Goal: Task Accomplishment & Management: Manage account settings

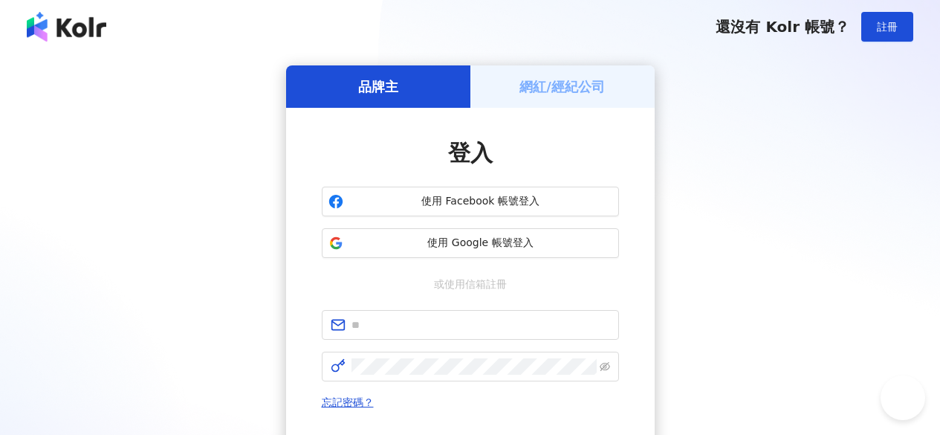
click at [548, 77] on h5 "網紅/經紀公司" at bounding box center [562, 86] width 85 height 19
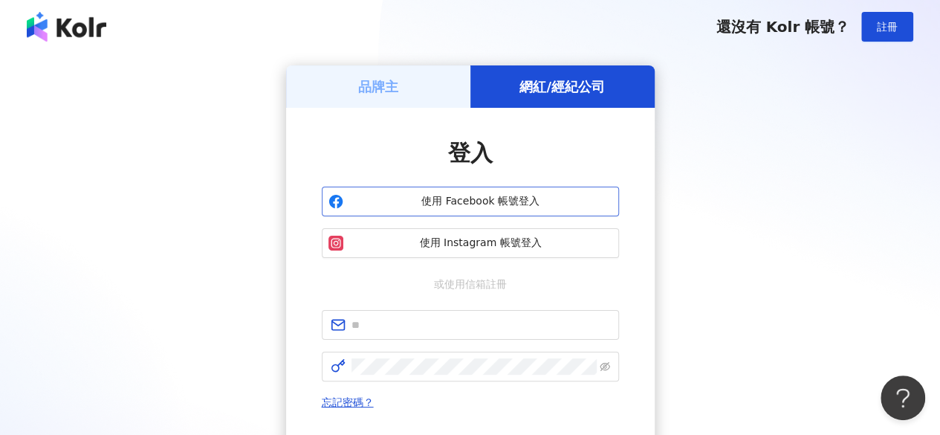
click at [488, 210] on button "使用 Facebook 帳號登入" at bounding box center [470, 202] width 297 height 30
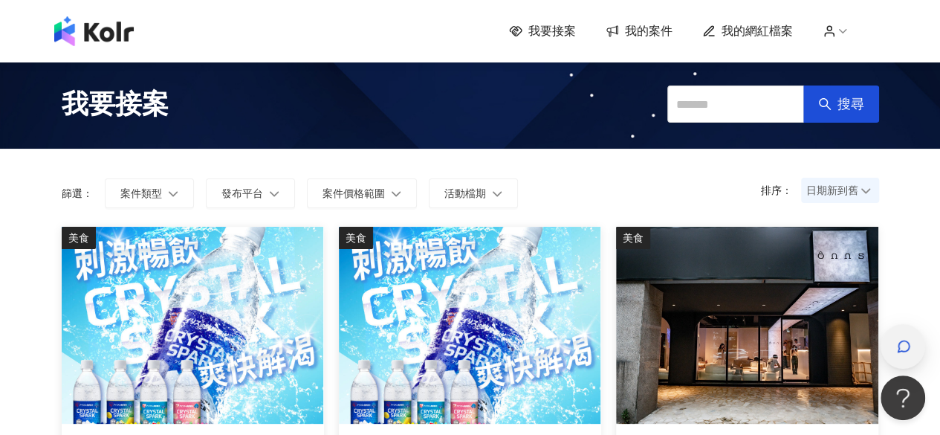
click at [896, 343] on icon "button" at bounding box center [903, 346] width 15 height 15
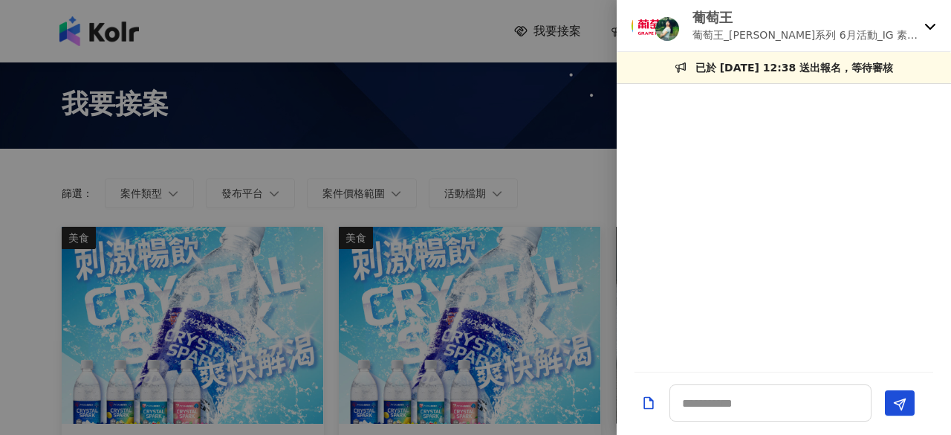
click at [924, 25] on div "葡萄王 葡萄王_[PERSON_NAME]系列 6月活動_IG 素人試用大隊" at bounding box center [784, 26] width 334 height 52
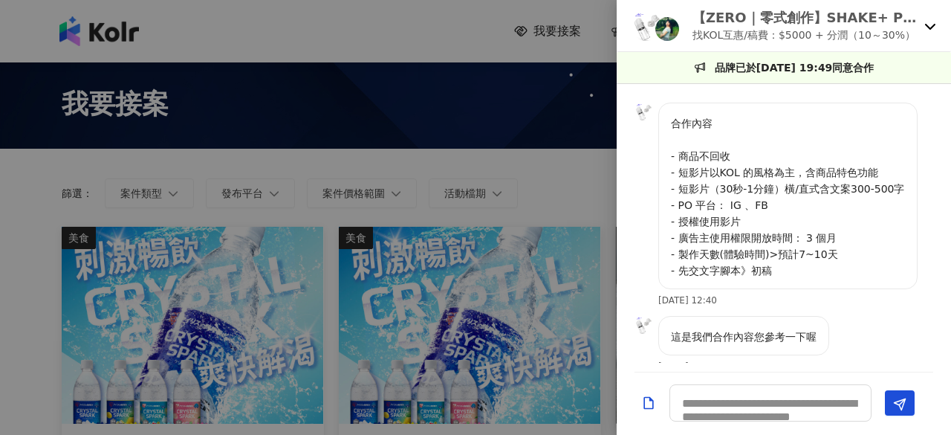
scroll to position [483, 0]
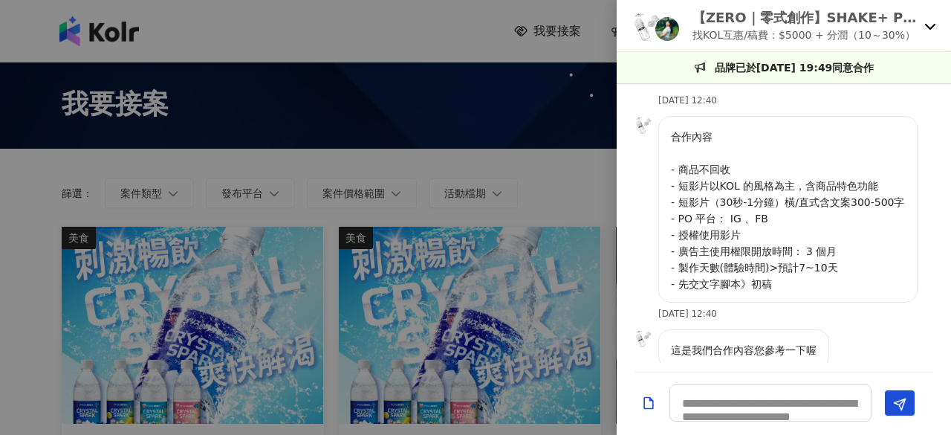
click at [815, 23] on p "【ZERO｜零式創作】SHAKE+ PRO 健康搖搖果昔杯｜全台唯一四季全天候隨行杯果汁機，讓您使用快樂每一天！" at bounding box center [806, 17] width 226 height 19
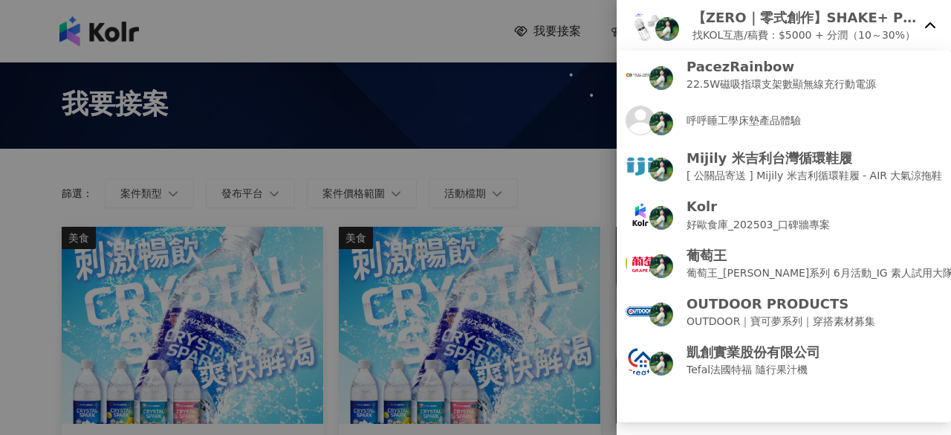
click at [792, 33] on p "找KOL互惠/稿費：$5000 + 分潤（10～30%）" at bounding box center [806, 35] width 226 height 16
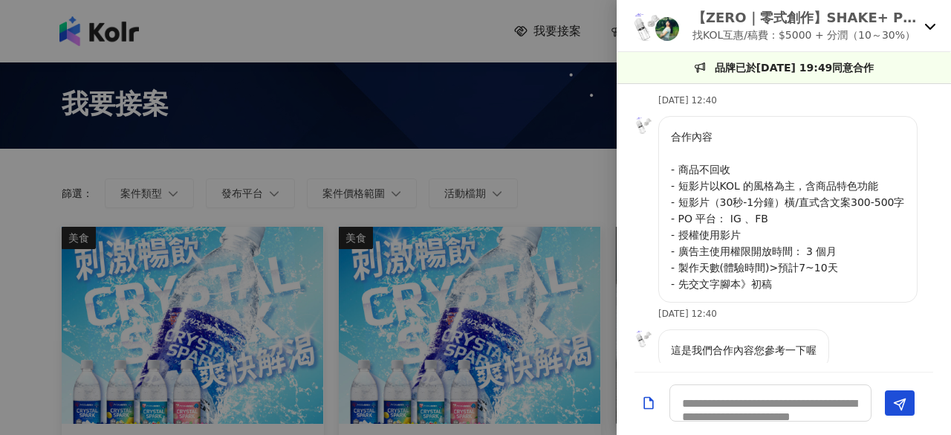
click at [641, 120] on img at bounding box center [644, 125] width 18 height 18
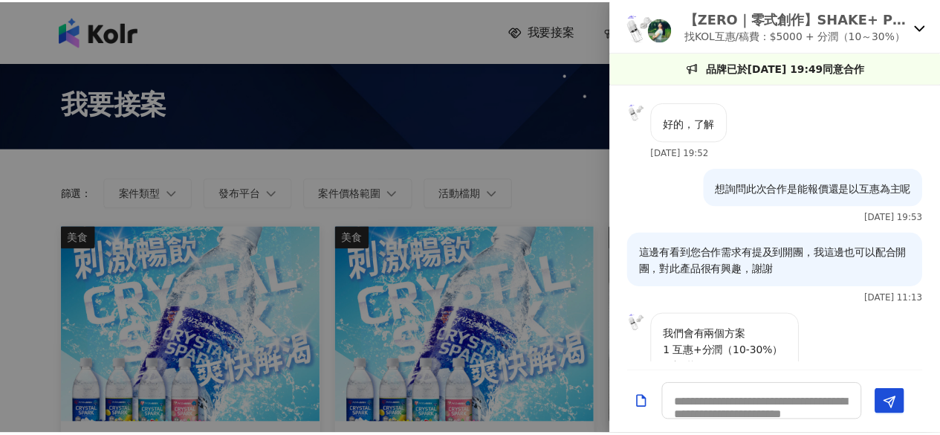
scroll to position [0, 0]
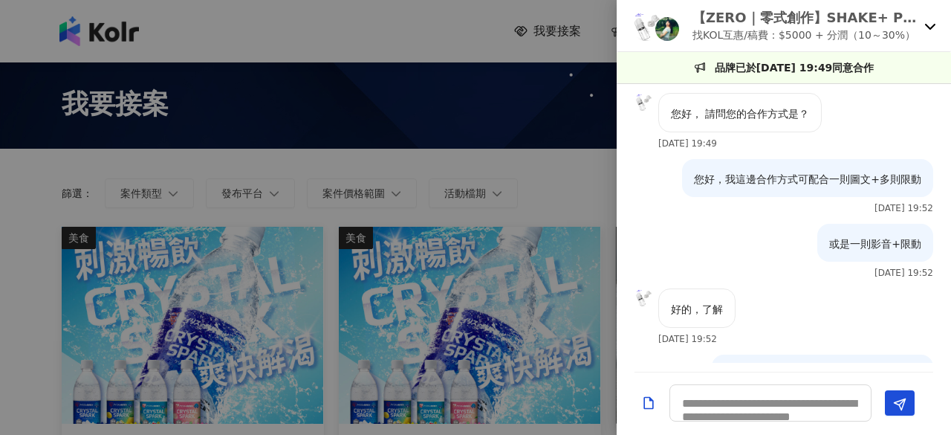
click at [558, 187] on div at bounding box center [475, 217] width 951 height 435
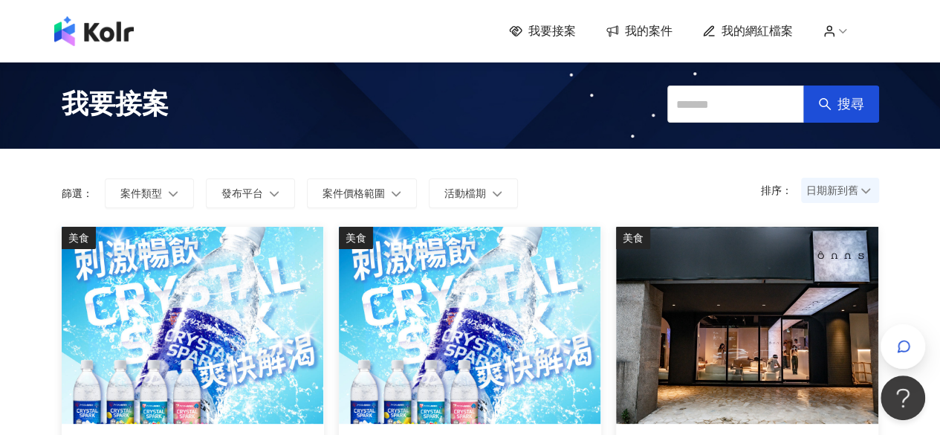
click at [662, 26] on span "我的案件" at bounding box center [649, 31] width 48 height 16
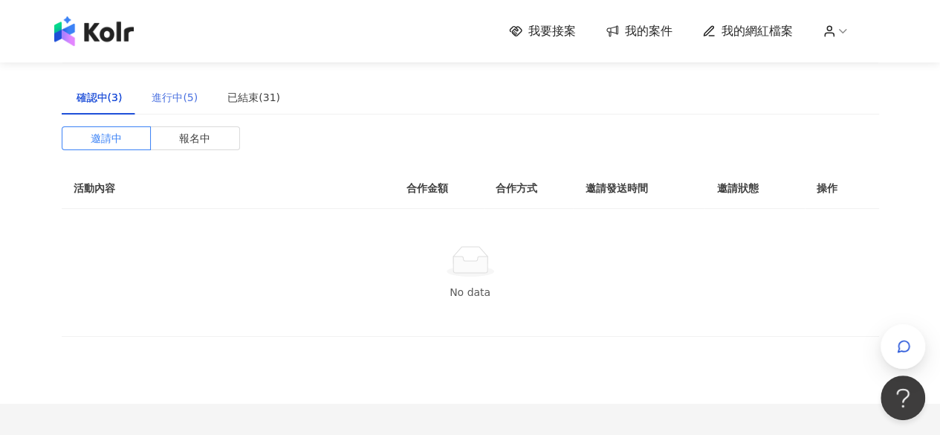
click at [195, 90] on div "進行中(5)" at bounding box center [175, 97] width 76 height 34
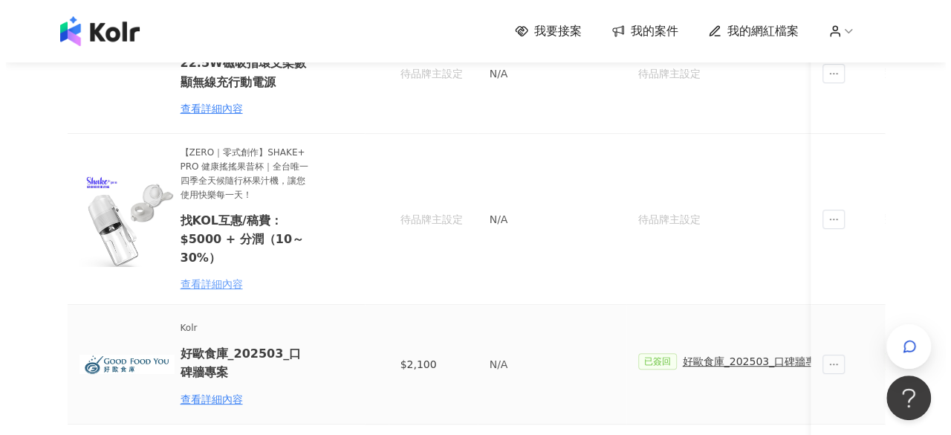
scroll to position [149, 0]
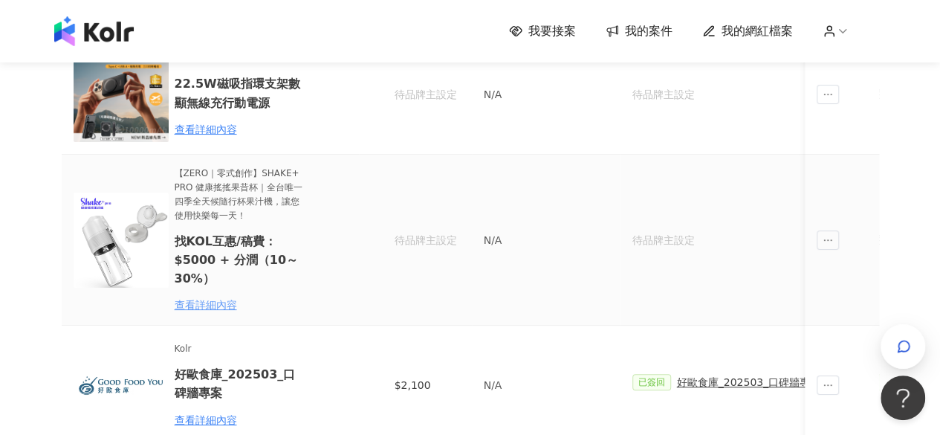
click at [210, 309] on div "查看詳細內容" at bounding box center [240, 305] width 130 height 16
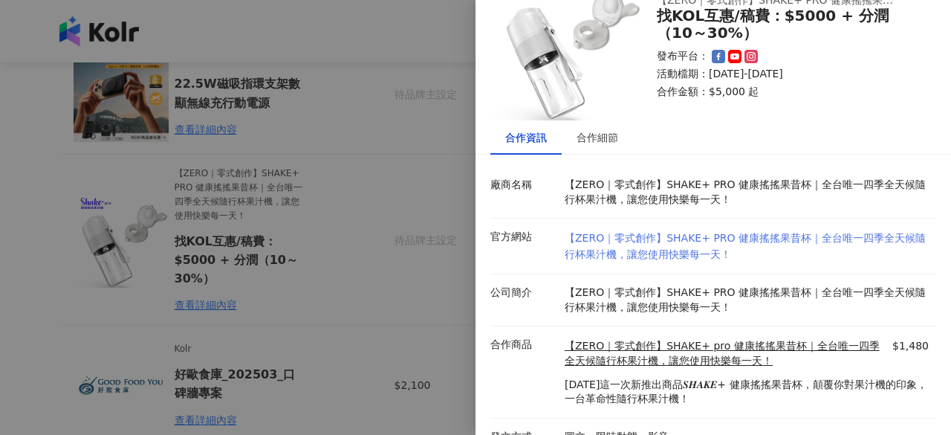
scroll to position [65, 0]
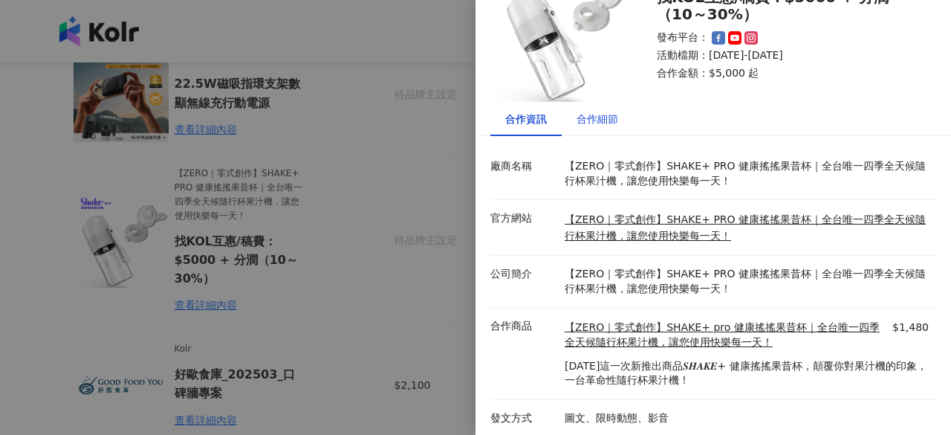
click at [609, 123] on div "合作細節" at bounding box center [598, 119] width 42 height 16
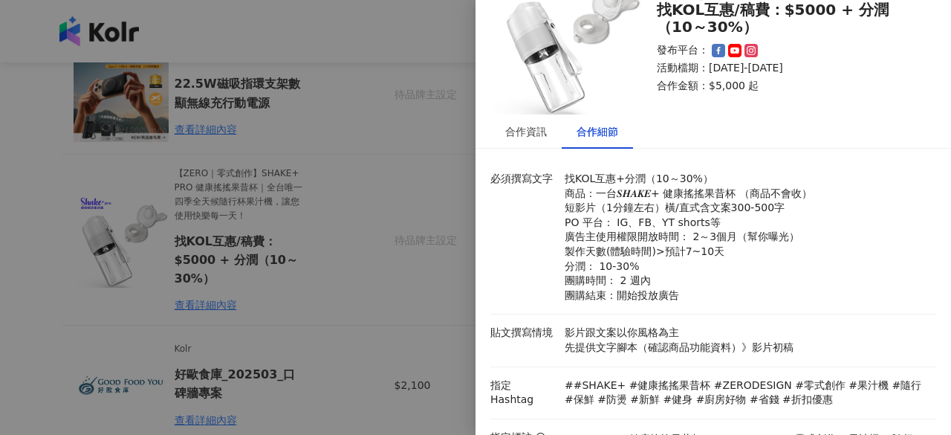
scroll to position [0, 0]
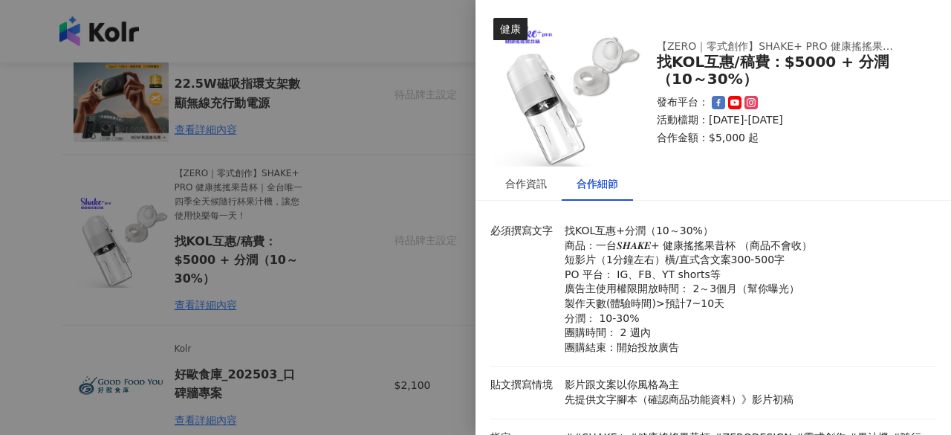
click at [755, 102] on icon at bounding box center [751, 102] width 10 height 10
click at [526, 176] on div "合作資訊" at bounding box center [526, 183] width 42 height 16
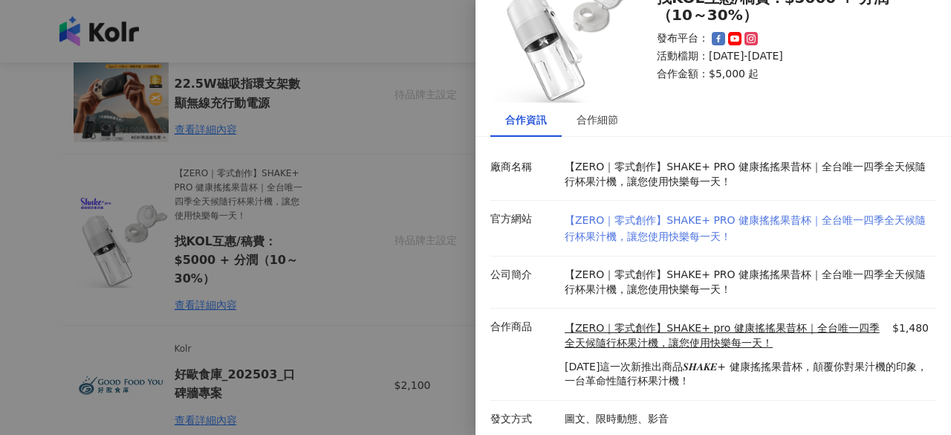
scroll to position [65, 0]
click at [609, 221] on link "【ZERO｜零式創作】SHAKE+ PRO 健康搖搖果昔杯｜全台唯一四季全天候隨行杯果汁機，讓您使用快樂每一天！" at bounding box center [745, 227] width 361 height 28
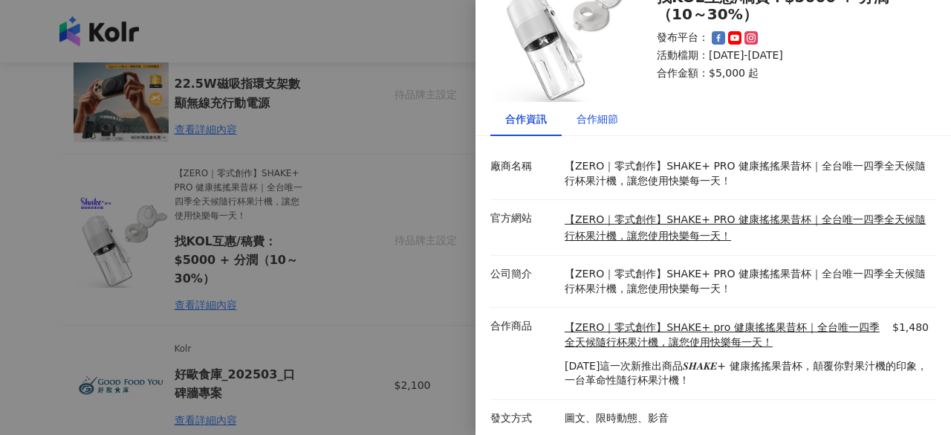
click at [612, 115] on div "合作細節" at bounding box center [598, 119] width 42 height 16
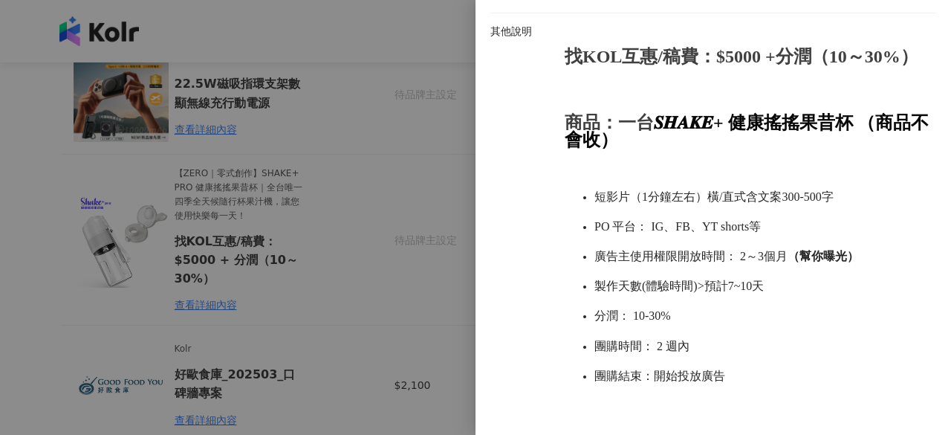
scroll to position [572, 0]
click at [444, 179] on div at bounding box center [475, 217] width 951 height 435
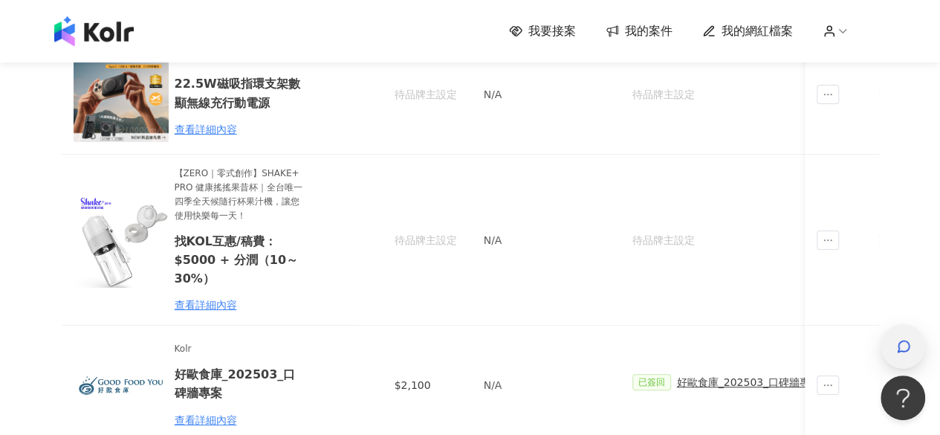
click at [908, 338] on span "button" at bounding box center [903, 346] width 15 height 18
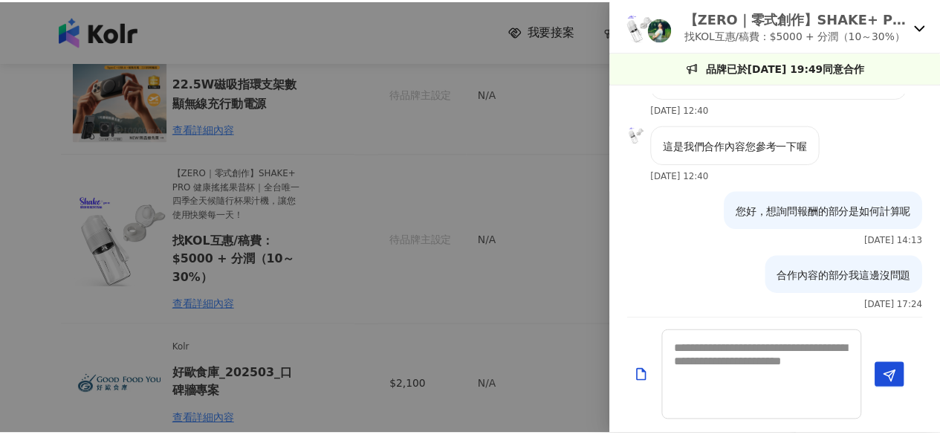
scroll to position [760, 0]
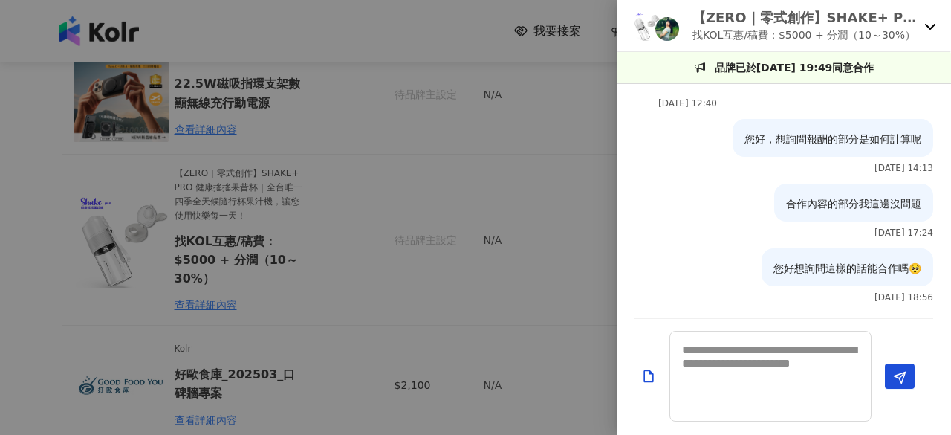
click at [581, 170] on div at bounding box center [475, 217] width 951 height 435
